Goal: Check status: Check status

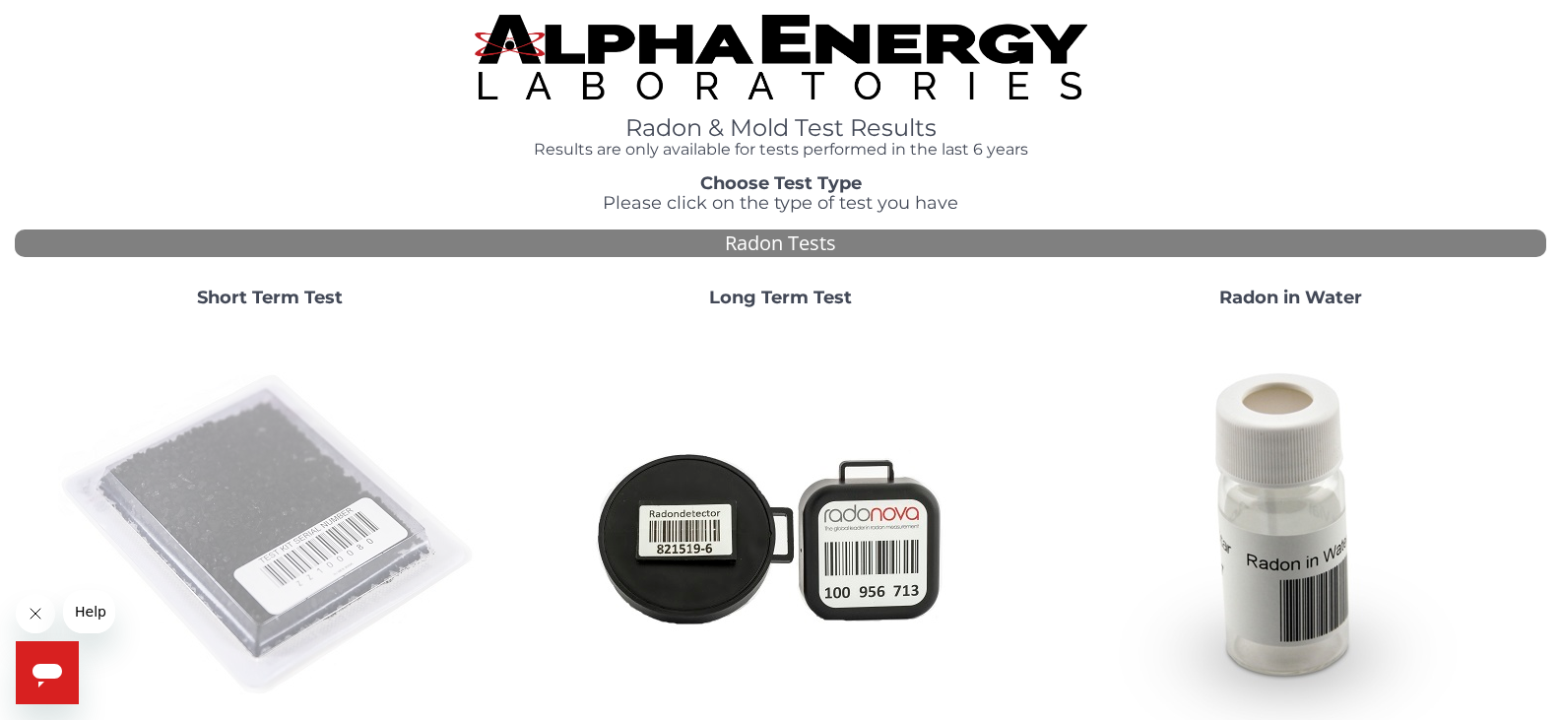
click at [287, 558] on img at bounding box center [269, 535] width 423 height 423
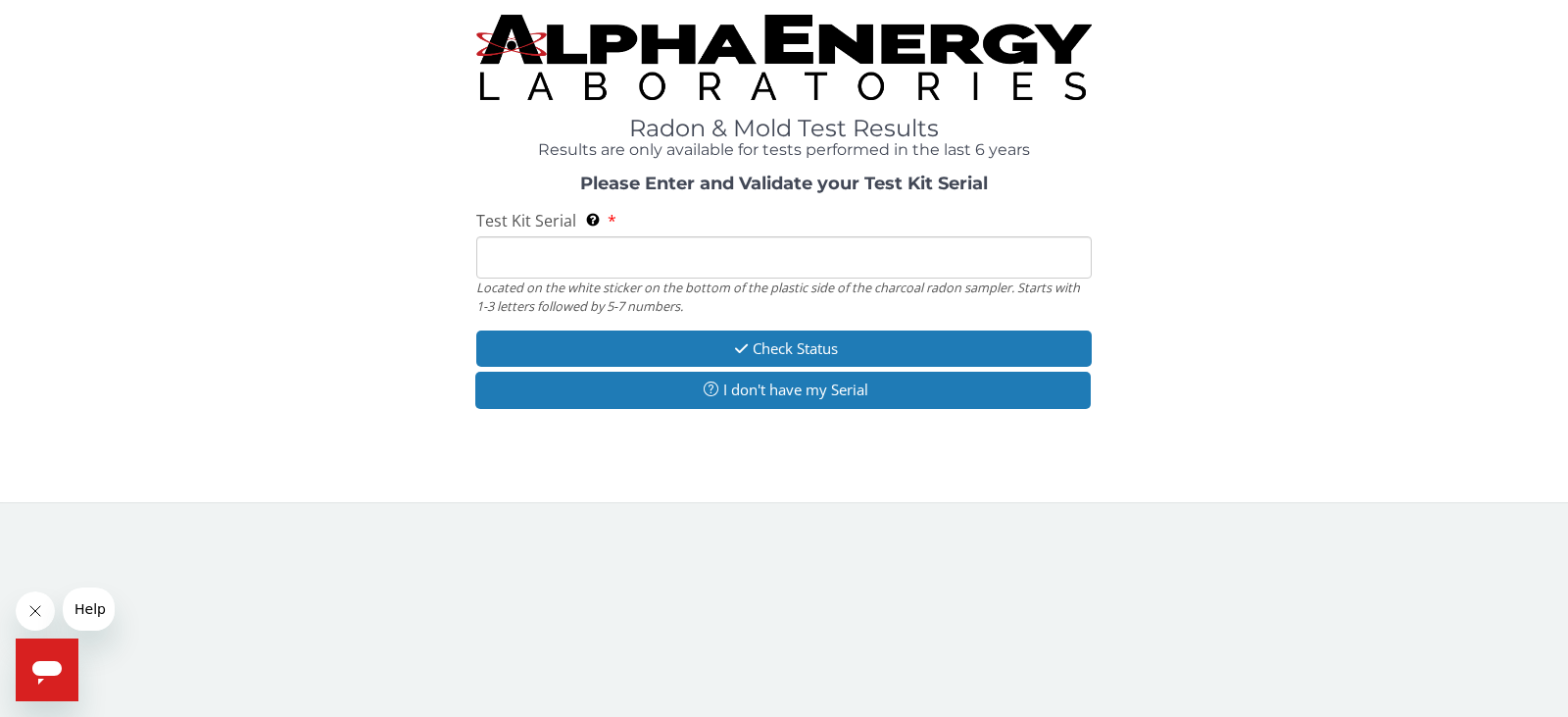
click at [588, 260] on input "Test Kit Serial Located on the white sticker on the bottom of the plastic side …" at bounding box center [784, 257] width 615 height 42
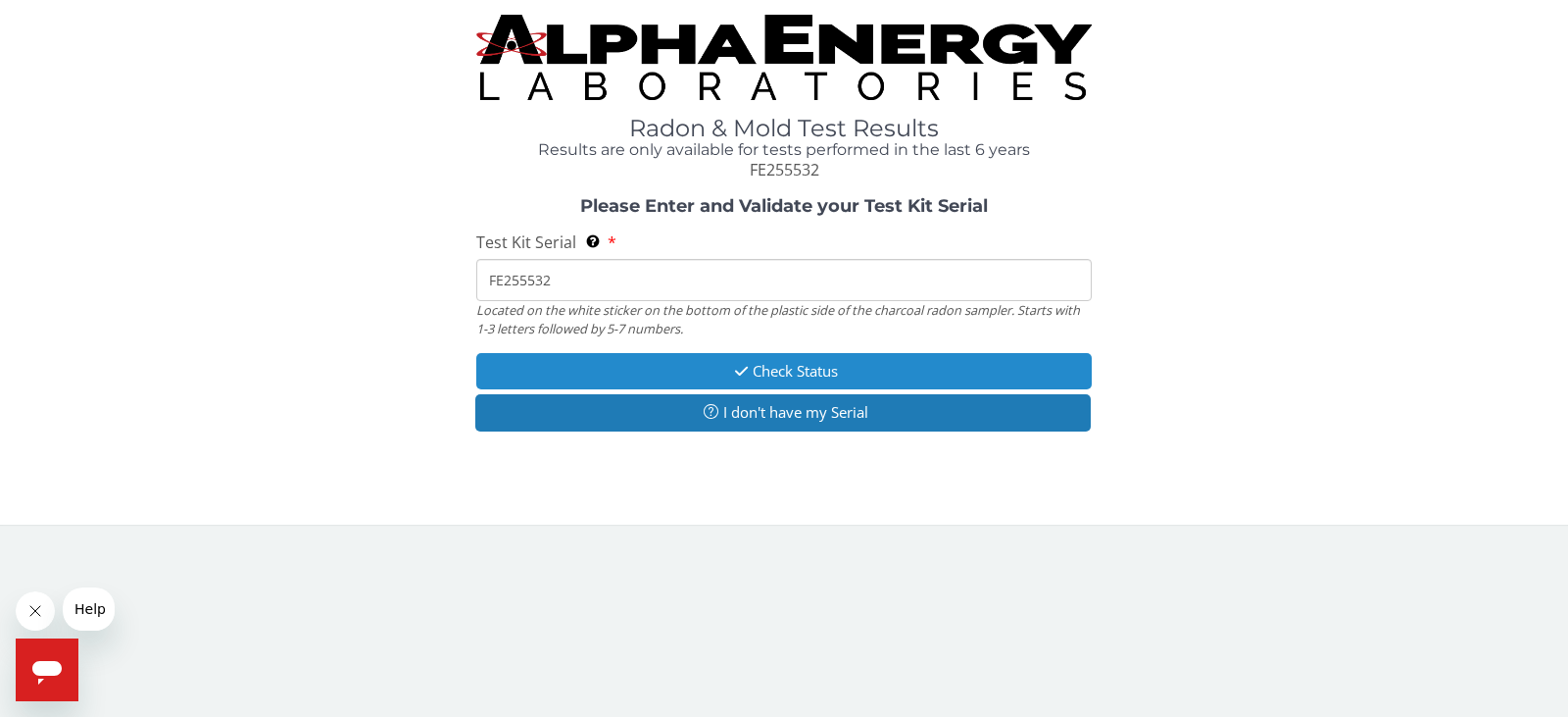
type input "FE255532"
click at [806, 370] on button "Check Status" at bounding box center [784, 370] width 615 height 36
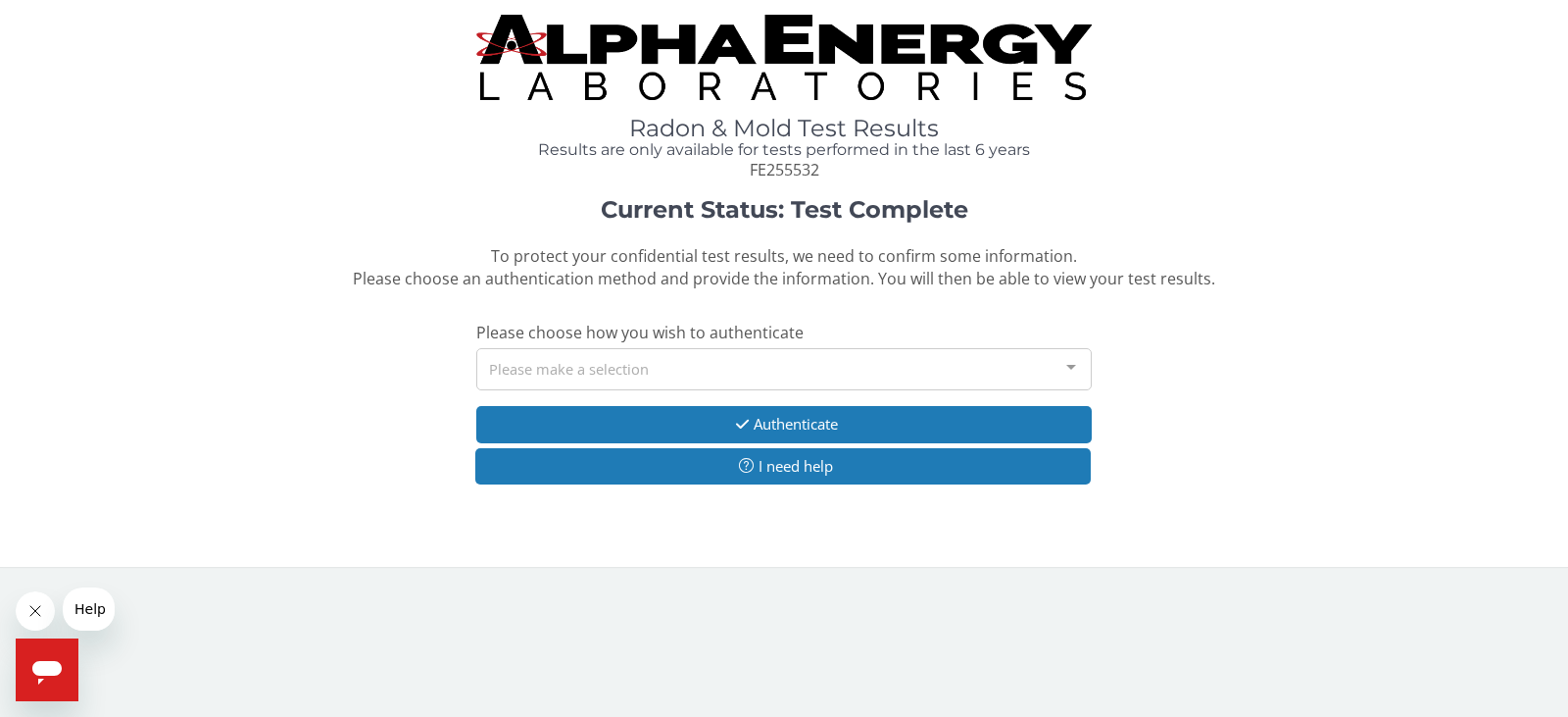
click at [717, 372] on div "Please make a selection" at bounding box center [784, 369] width 615 height 42
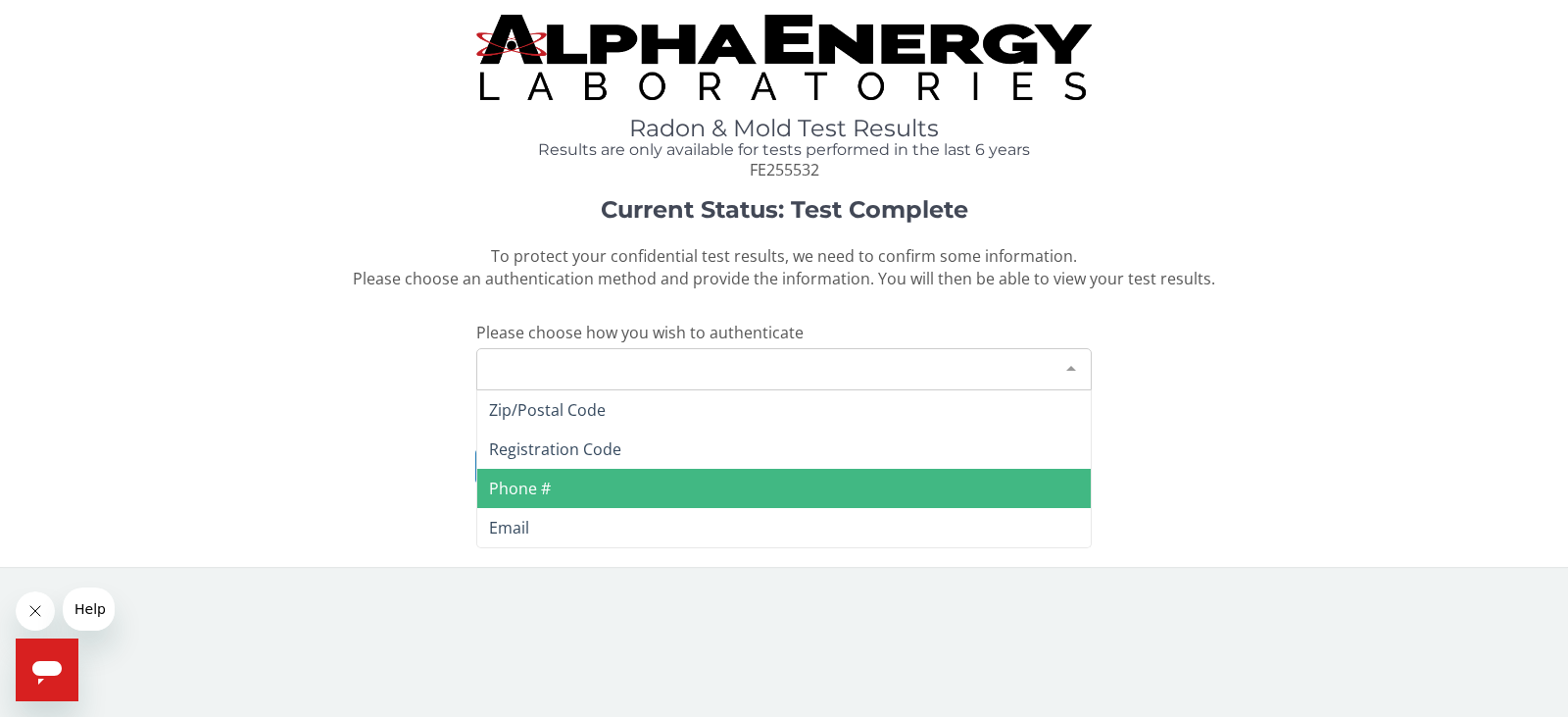
click at [676, 488] on span "Phone #" at bounding box center [784, 488] width 613 height 39
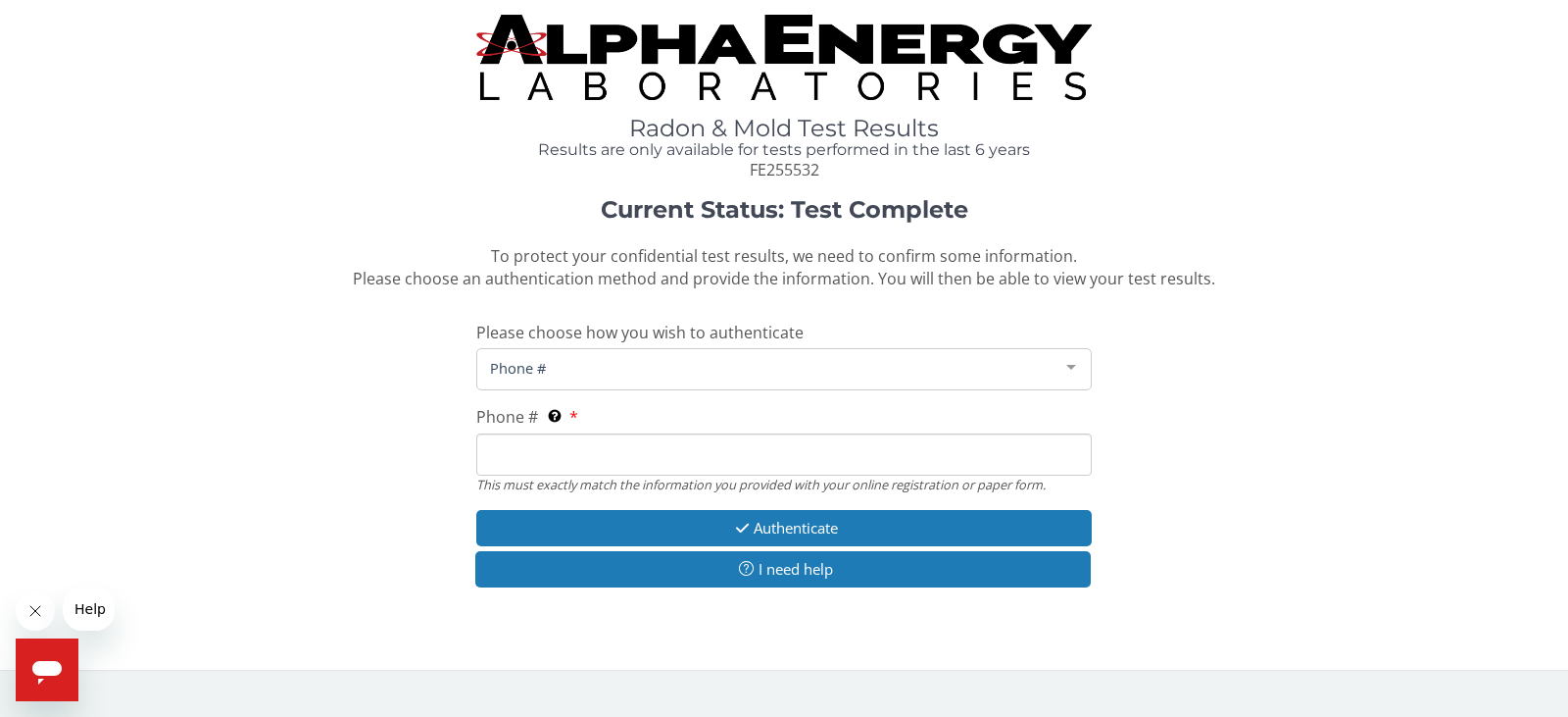
click at [624, 371] on span "Phone #" at bounding box center [768, 367] width 566 height 22
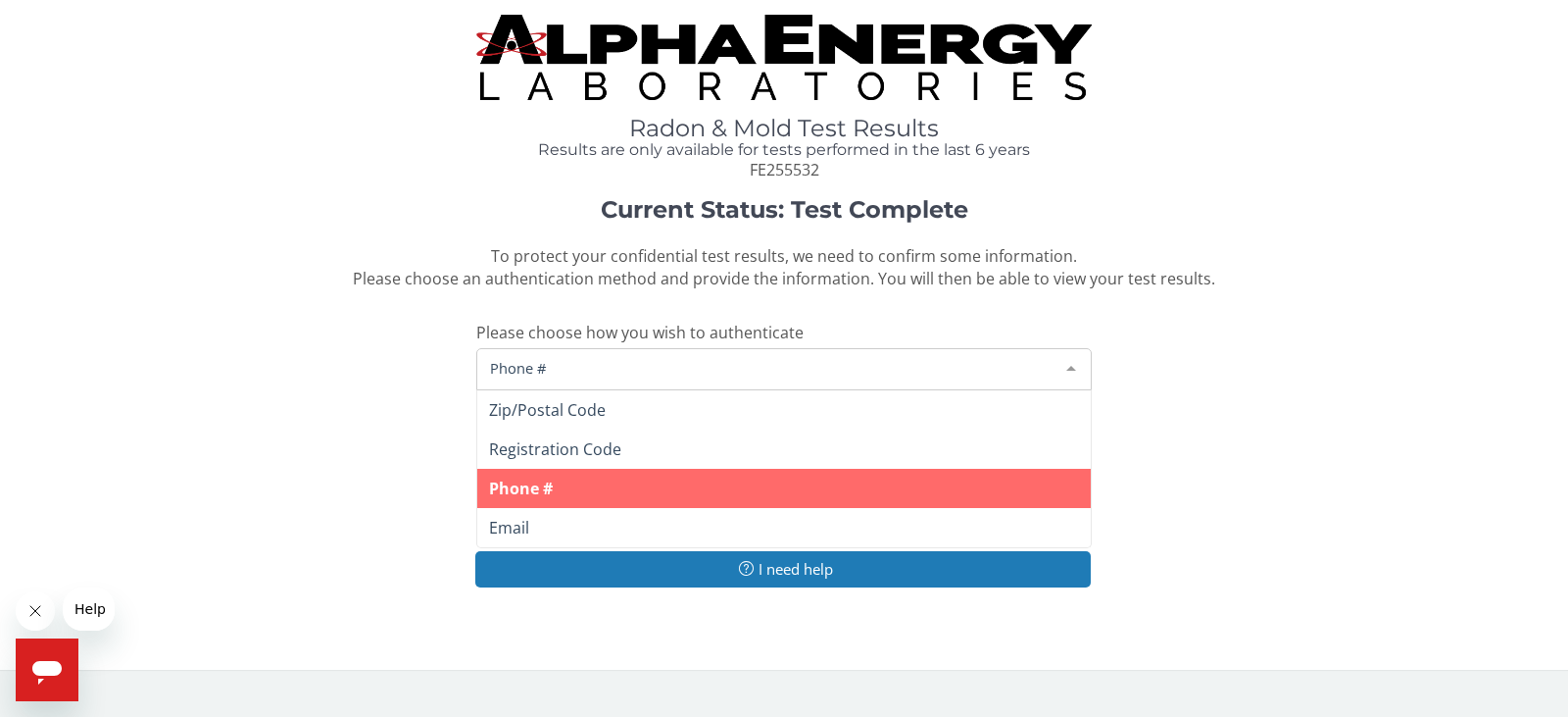
click at [608, 482] on span "Phone #" at bounding box center [784, 488] width 613 height 39
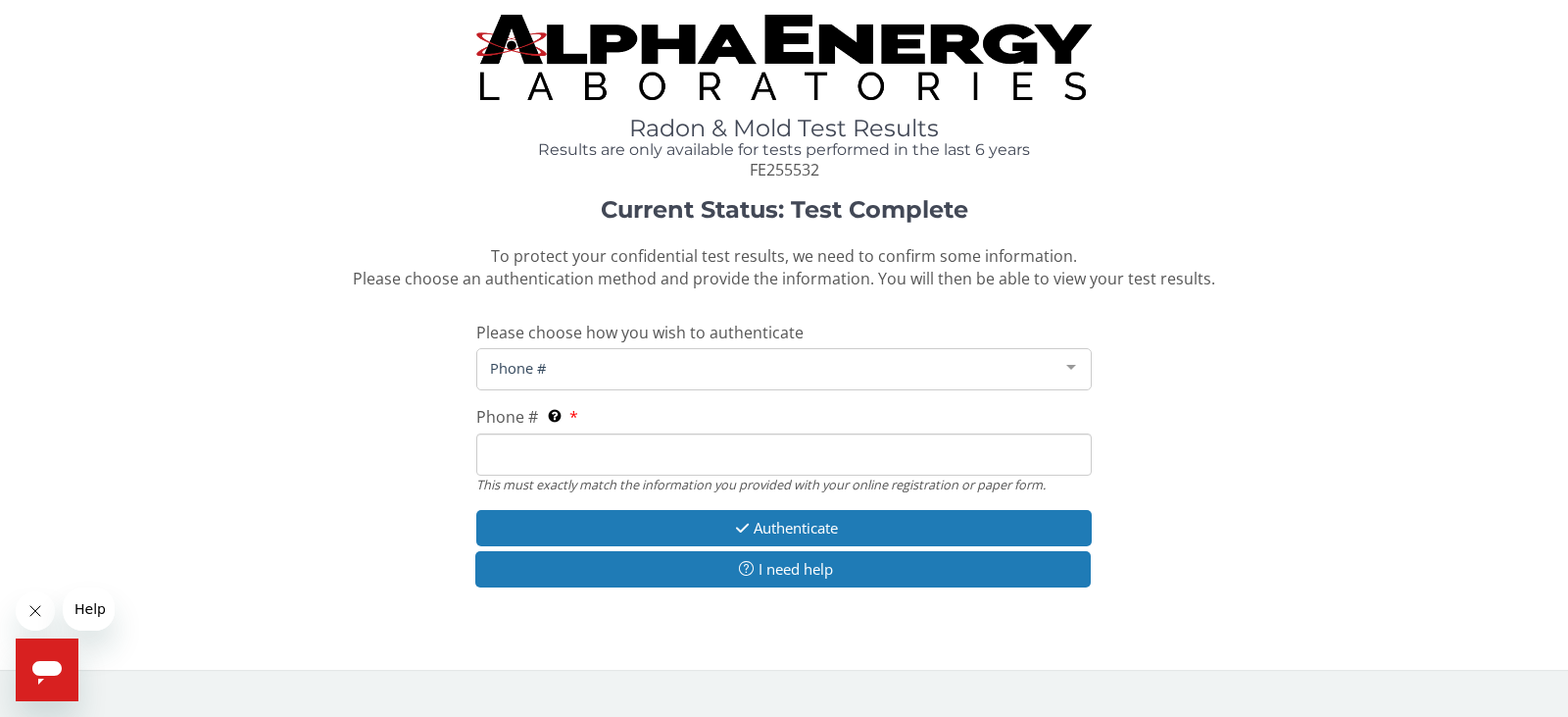
click at [603, 461] on input "Phone # This must exactly match the information you provided with your online r…" at bounding box center [784, 454] width 615 height 42
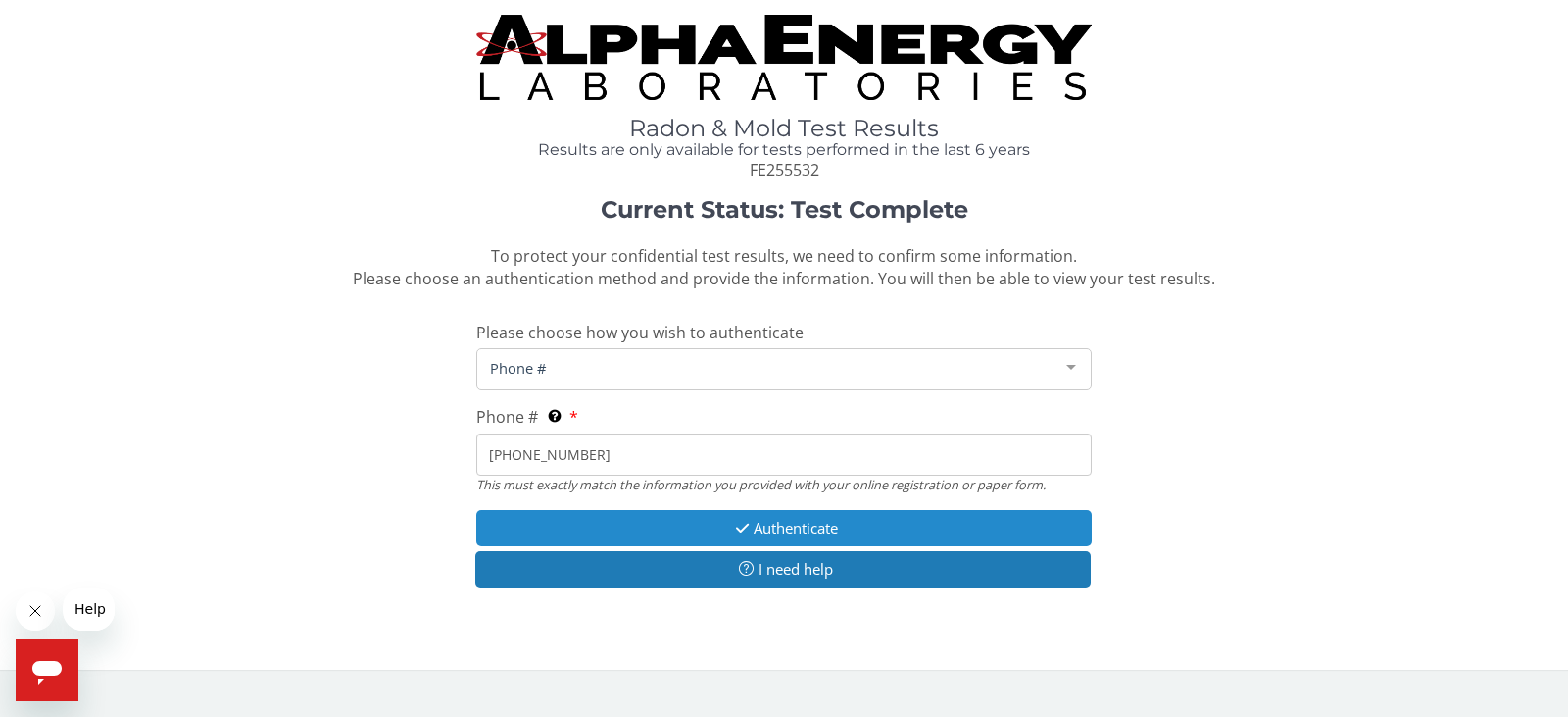
type input "719 728 9174"
click at [805, 529] on button "Authenticate" at bounding box center [784, 528] width 615 height 36
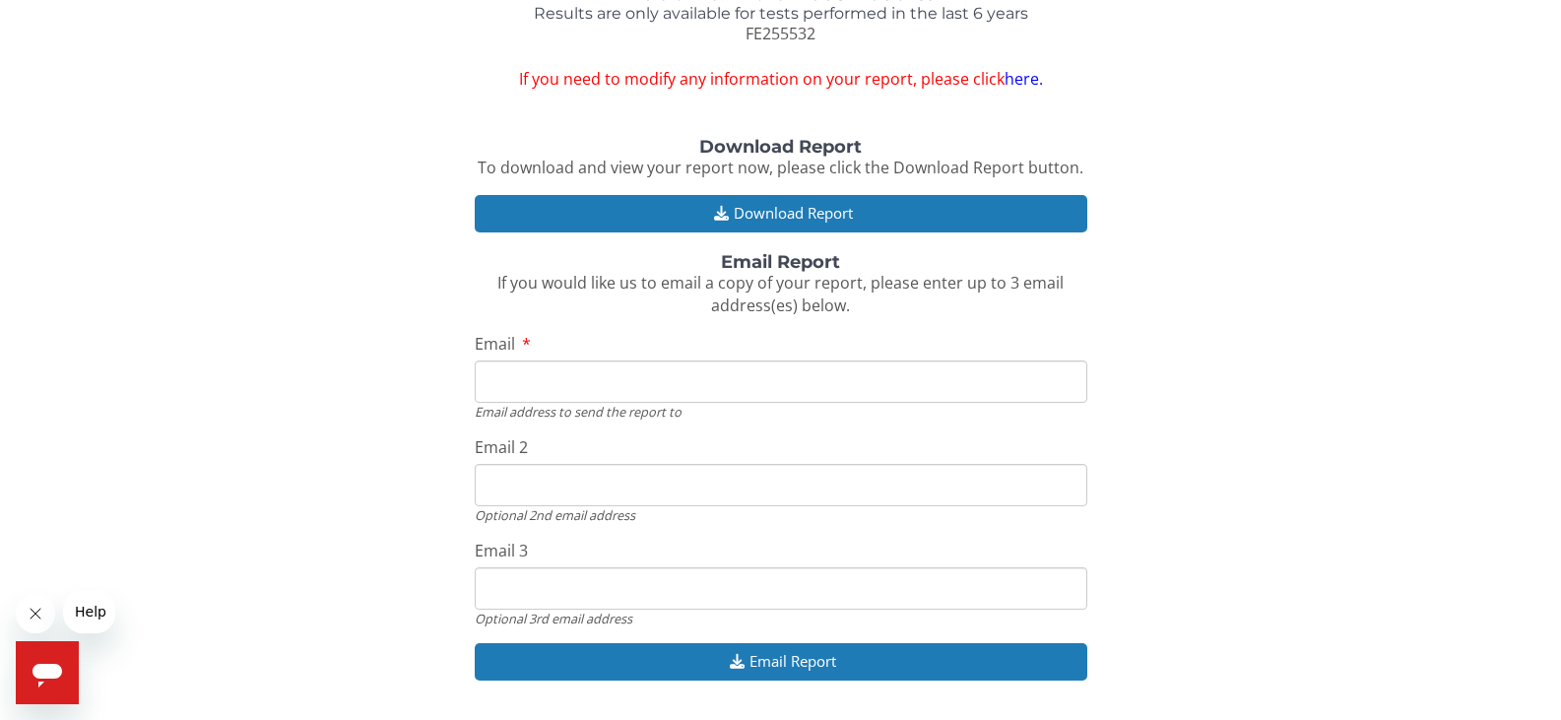
scroll to position [167, 0]
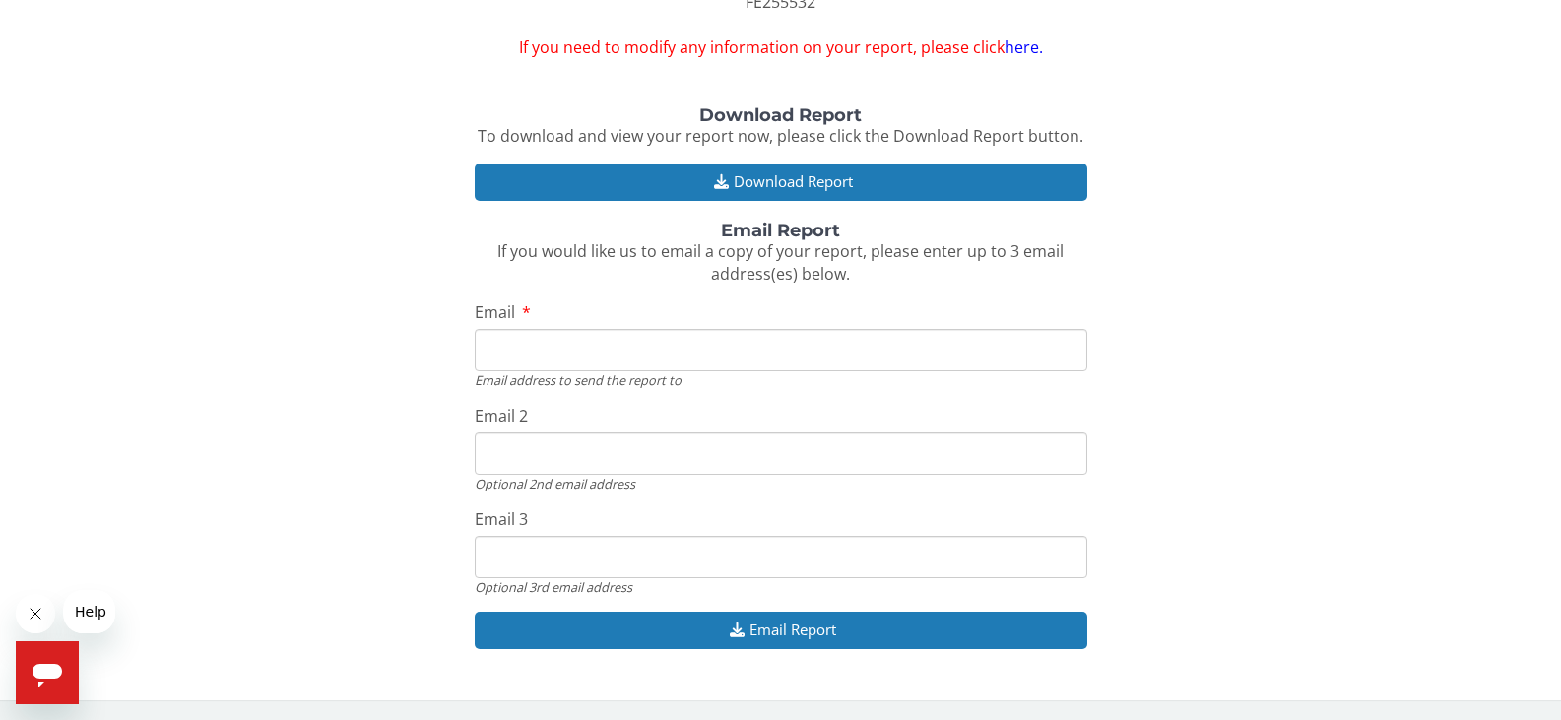
click at [584, 356] on input "Email" at bounding box center [781, 350] width 612 height 42
type input "Madison80831@gmail.com"
click at [696, 456] on input "Email 2" at bounding box center [781, 453] width 612 height 42
type input "gsisrt1442@gmail.com"
click at [699, 557] on input "Email 3" at bounding box center [781, 557] width 612 height 42
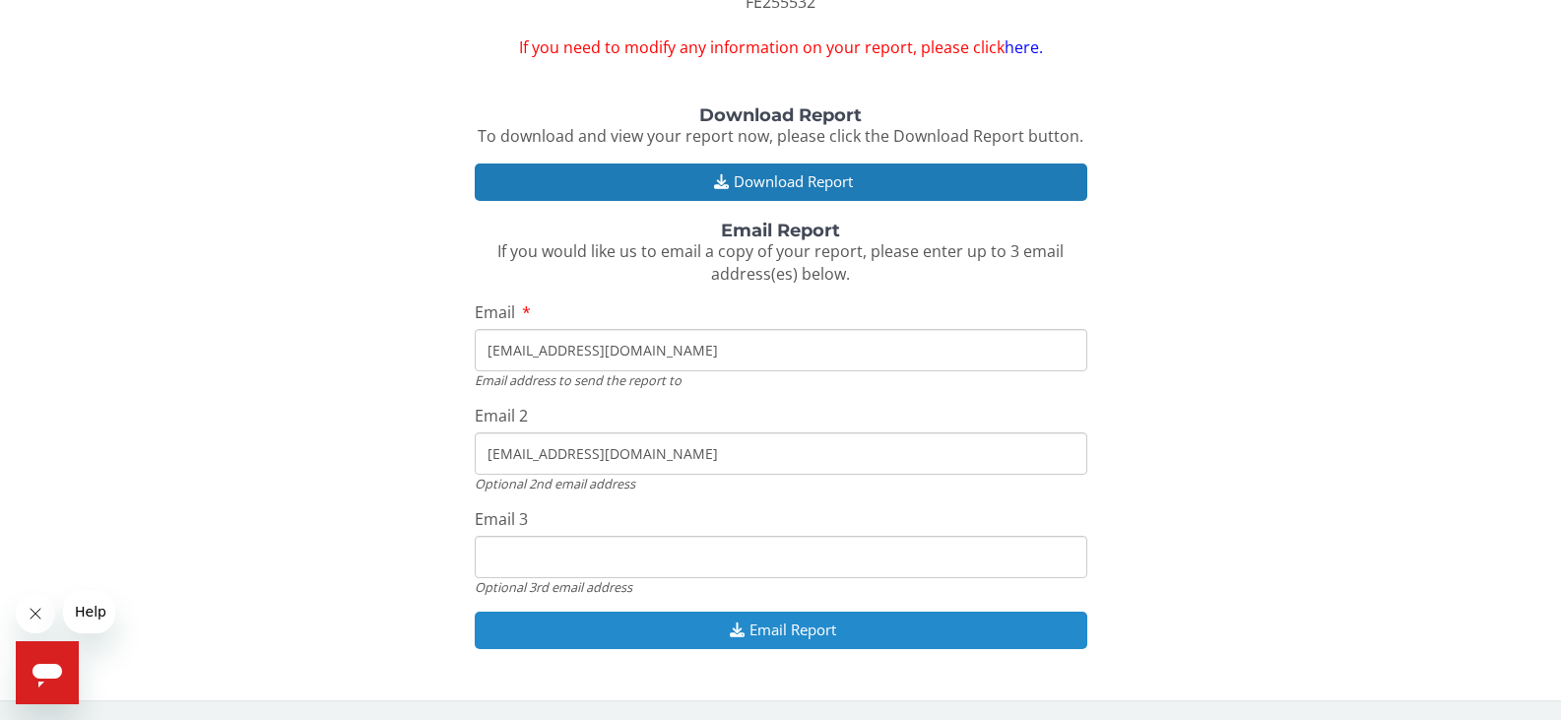
click at [799, 639] on button "Email Report" at bounding box center [781, 629] width 612 height 36
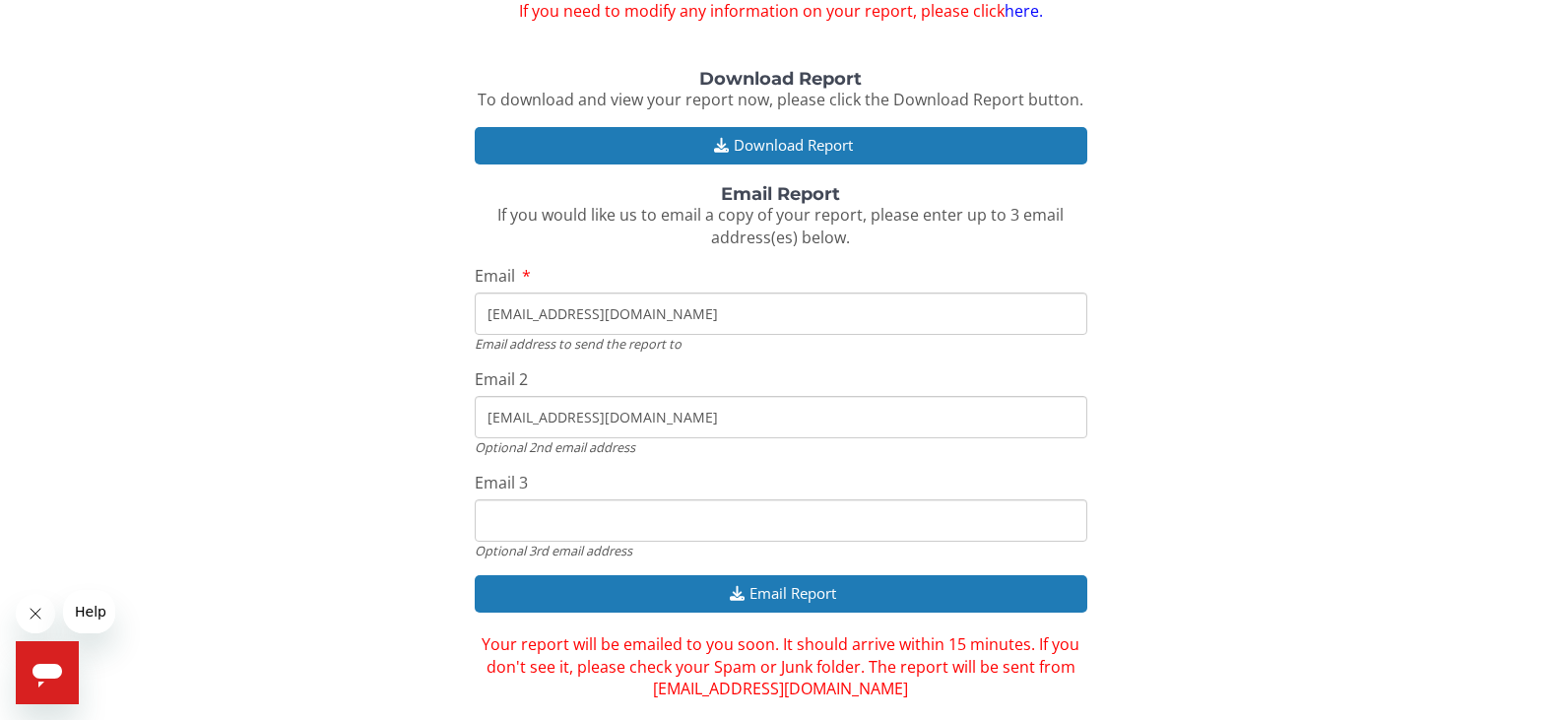
scroll to position [234, 0]
